Goal: Task Accomplishment & Management: Manage account settings

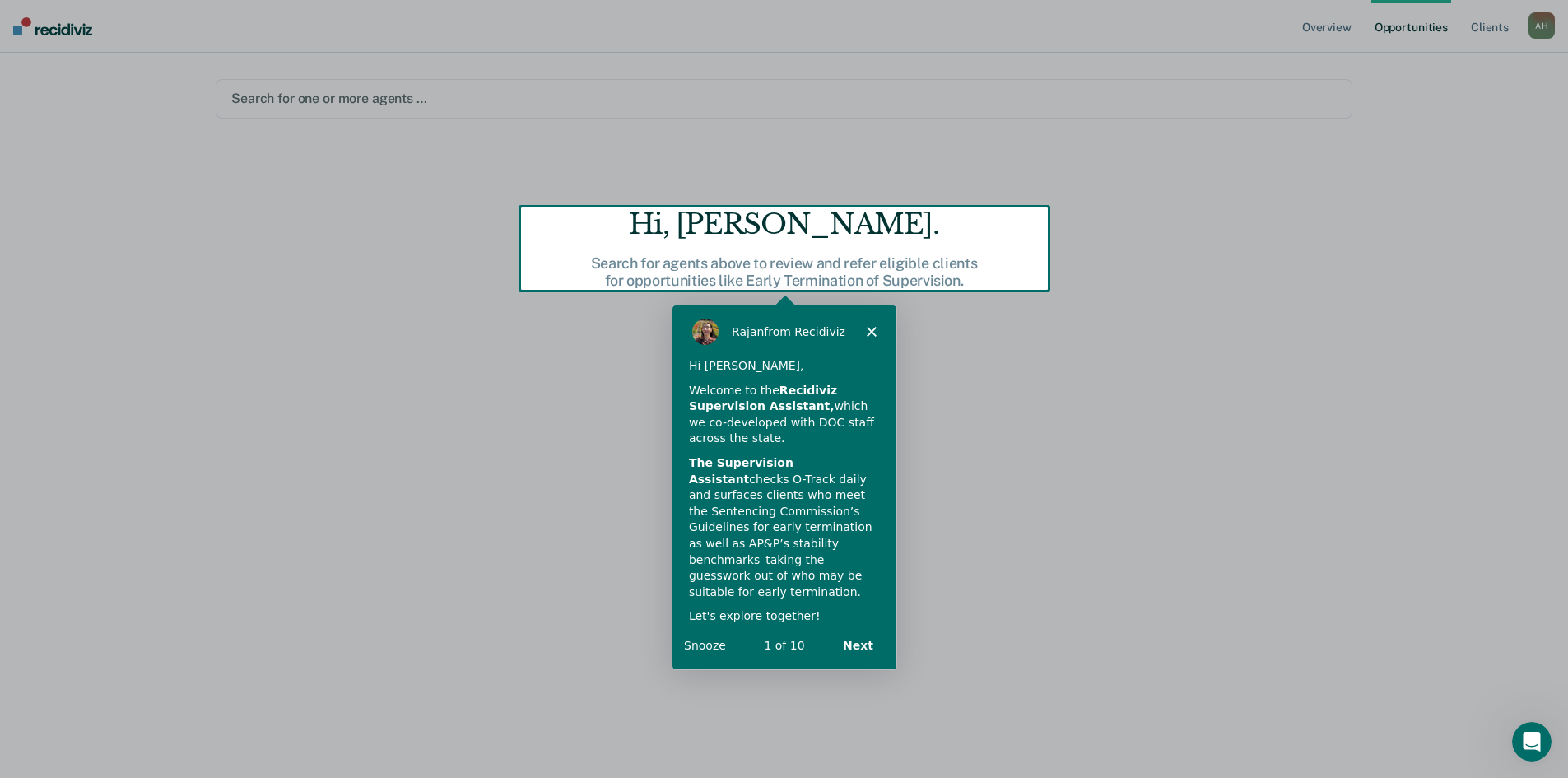
click at [855, 644] on button "Next" at bounding box center [856, 644] width 63 height 34
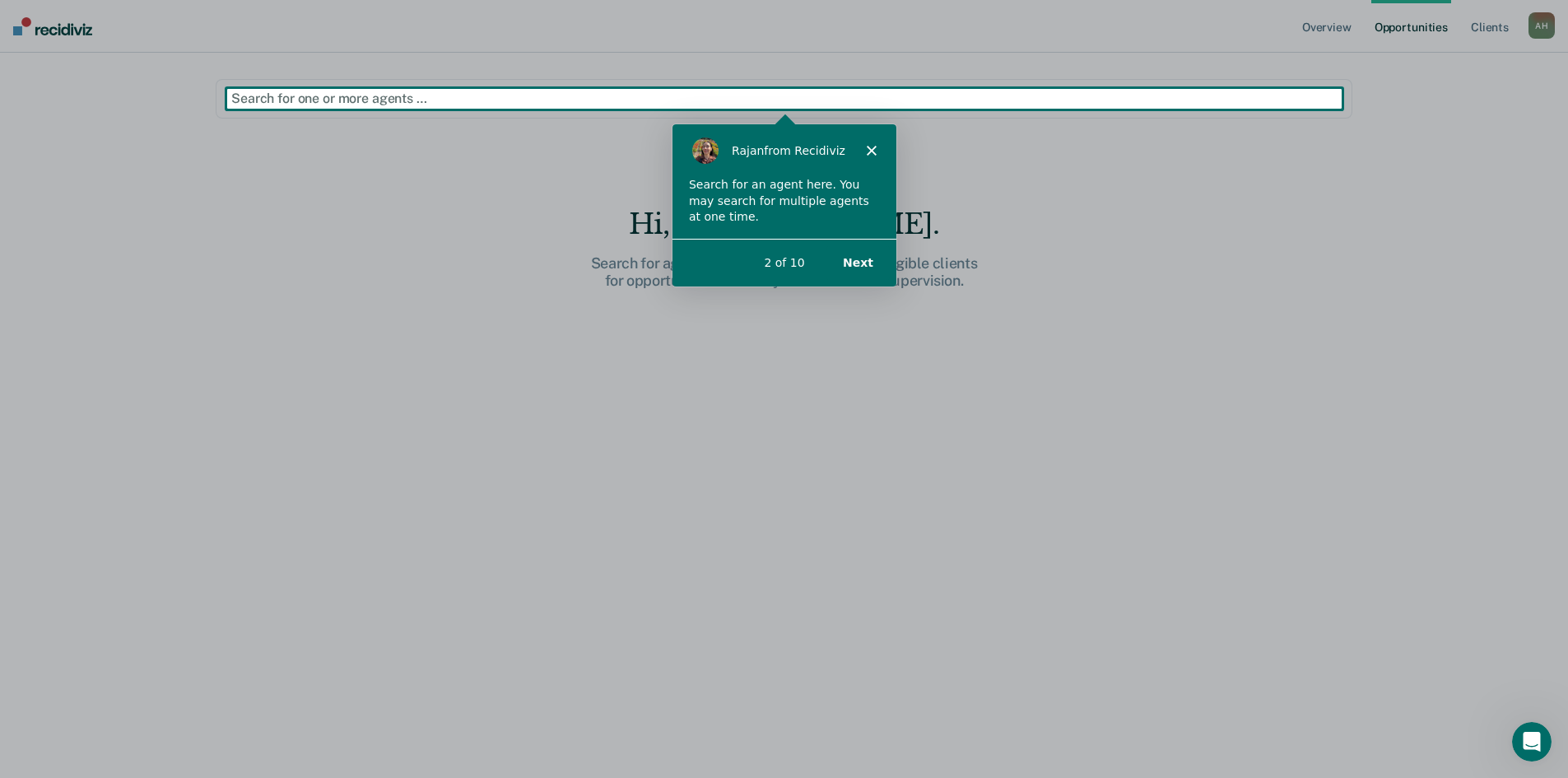
click at [859, 258] on button "Next" at bounding box center [856, 261] width 63 height 34
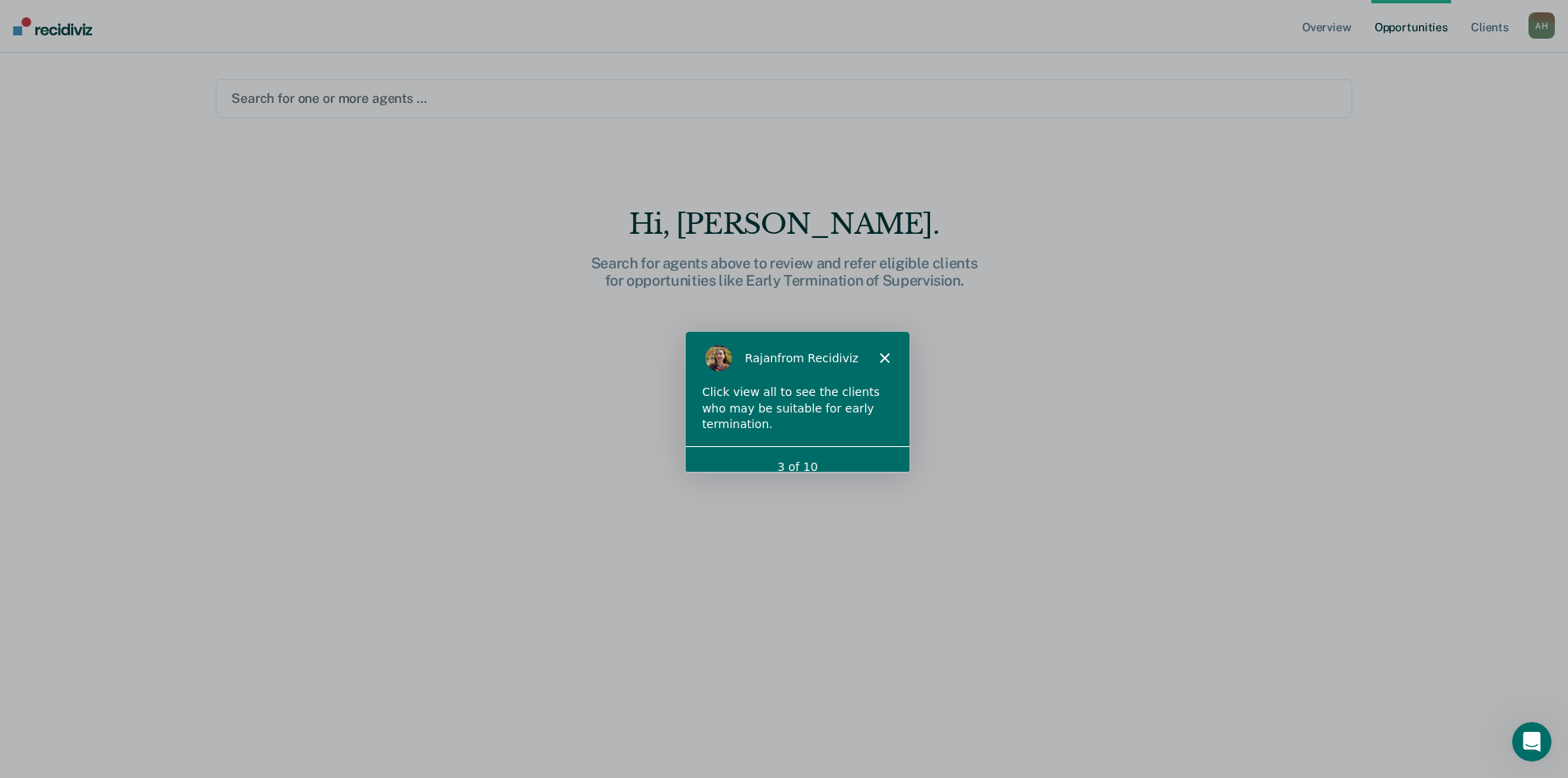
click at [879, 353] on polygon "Close" at bounding box center [882, 357] width 10 height 10
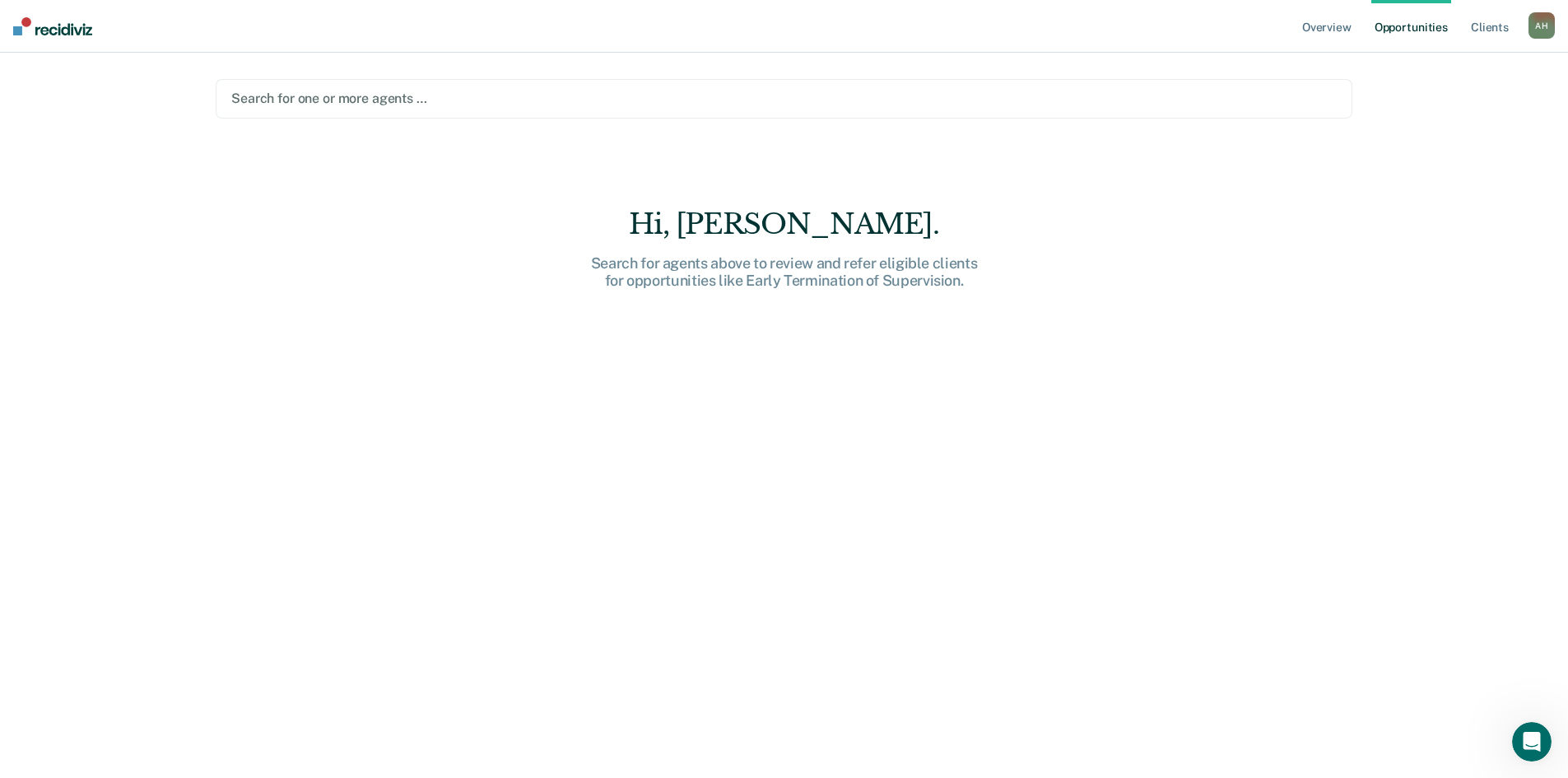
click at [425, 94] on div at bounding box center [784, 98] width 1105 height 19
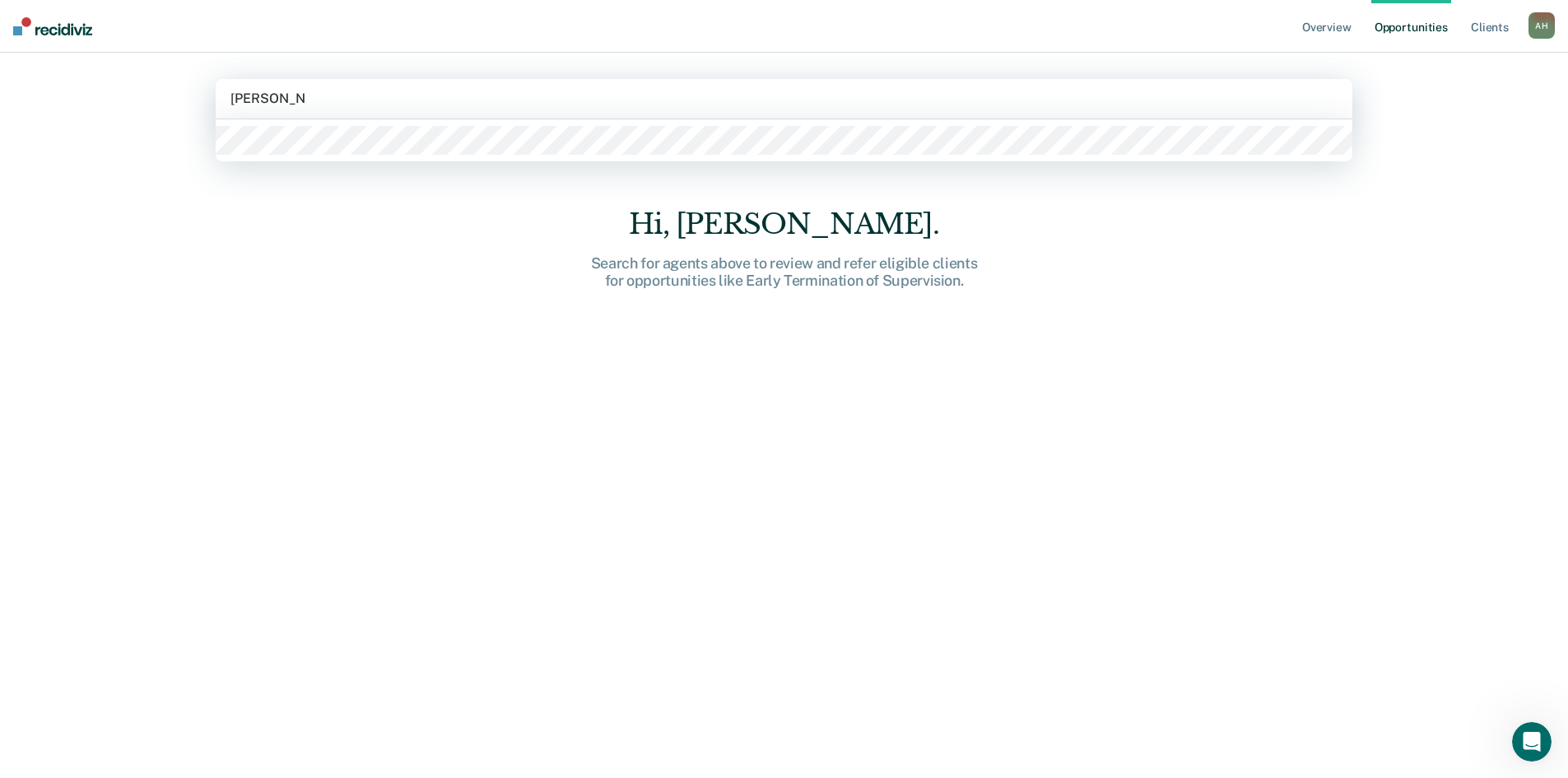
type input "[PERSON_NAME]"
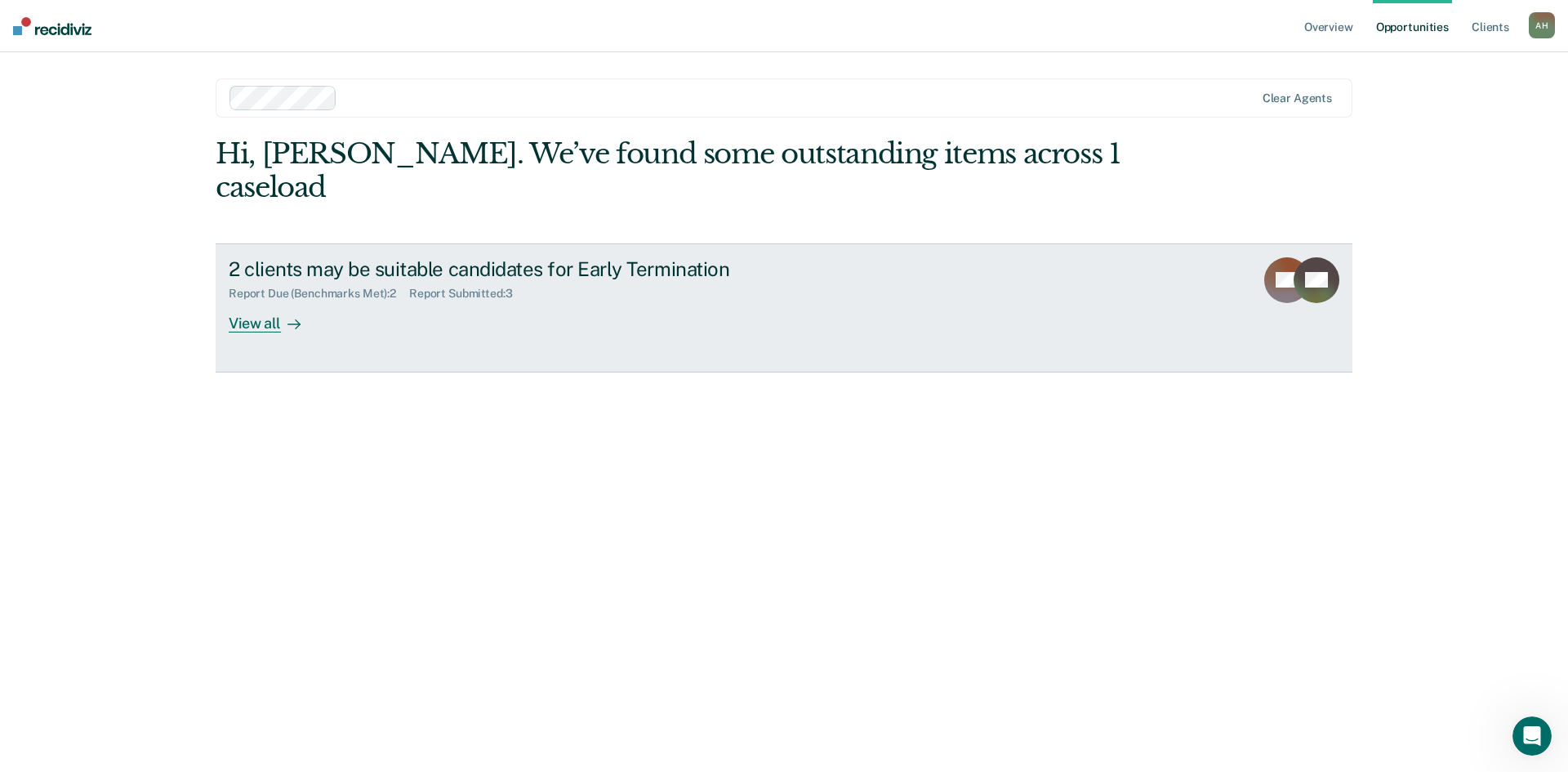
click at [264, 301] on div "View all" at bounding box center [274, 317] width 92 height 31
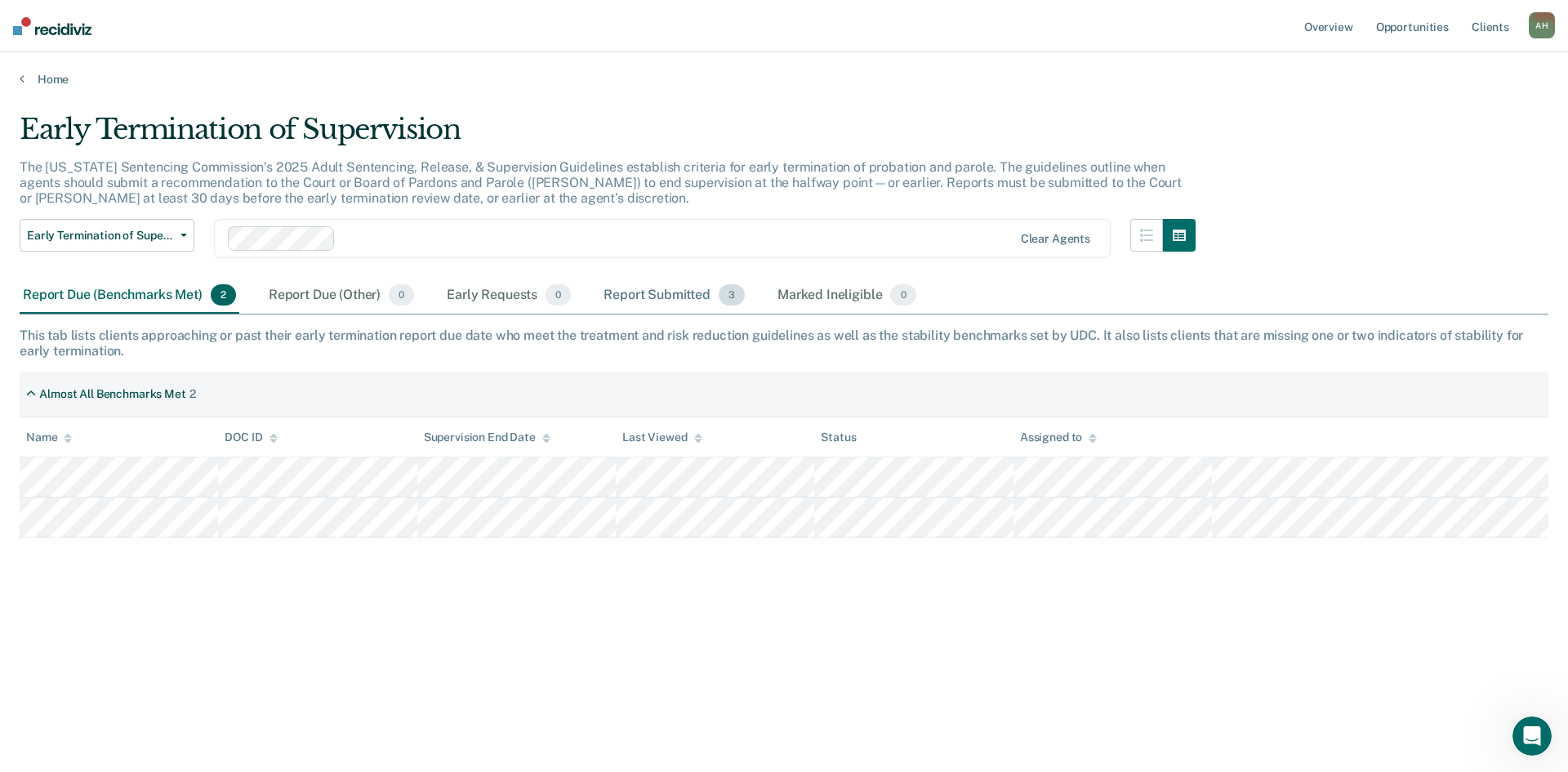
click at [674, 293] on div "Report Submitted 3" at bounding box center [674, 295] width 148 height 36
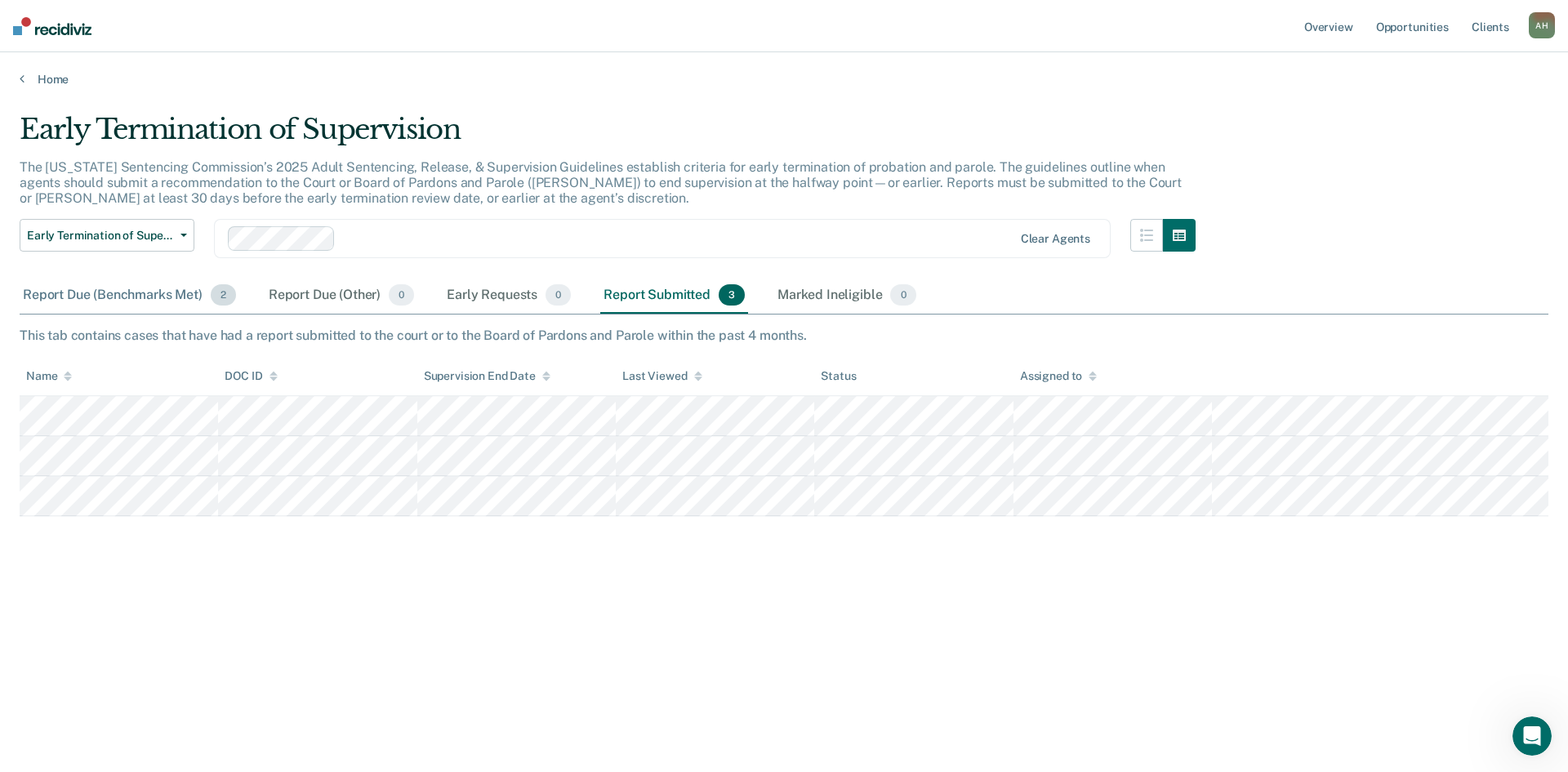
click at [122, 293] on div "Report Due (Benchmarks Met) 2" at bounding box center [129, 295] width 219 height 36
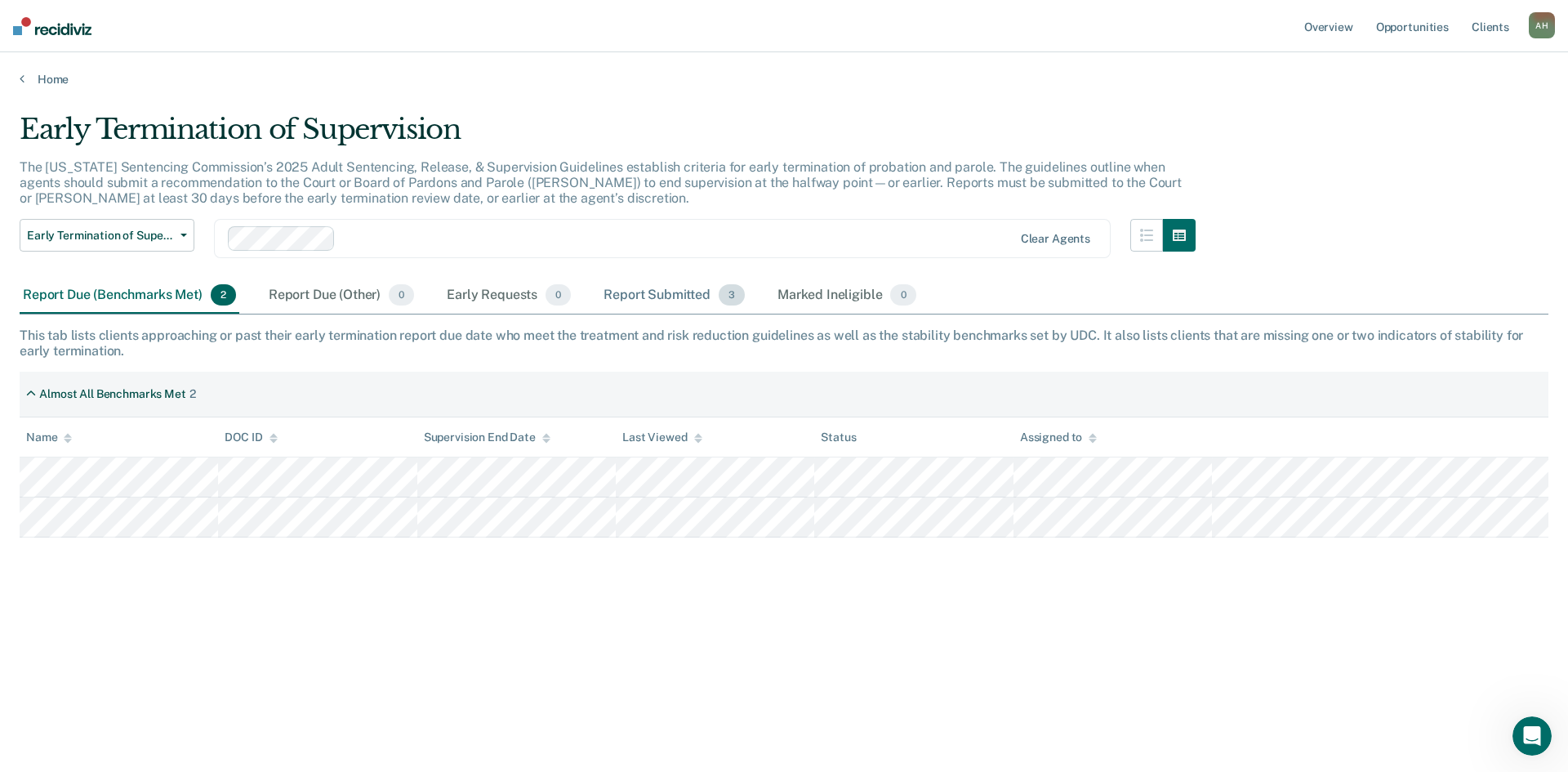
click at [659, 293] on div "Report Submitted 3" at bounding box center [674, 295] width 148 height 36
